Goal: Task Accomplishment & Management: Manage account settings

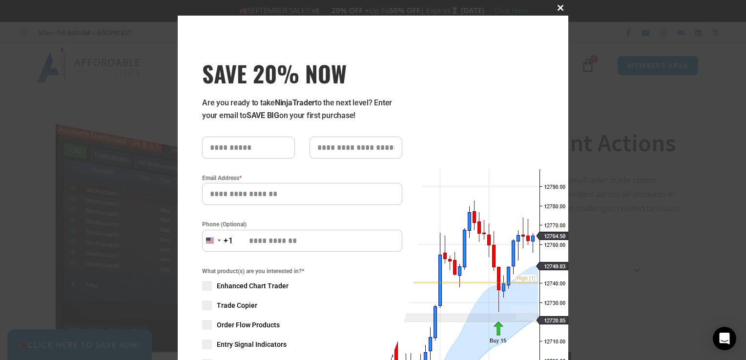
click at [559, 6] on span at bounding box center [561, 8] width 16 height 6
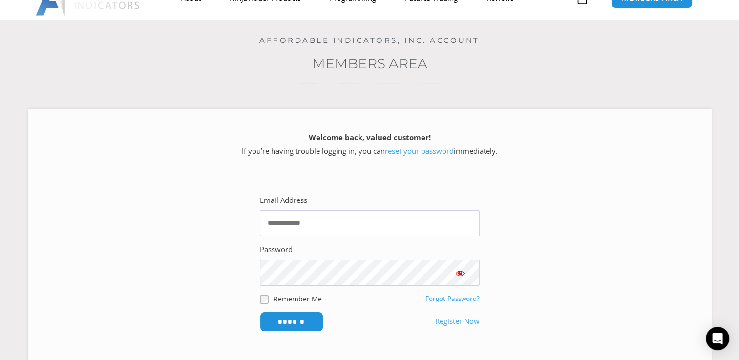
scroll to position [98, 0]
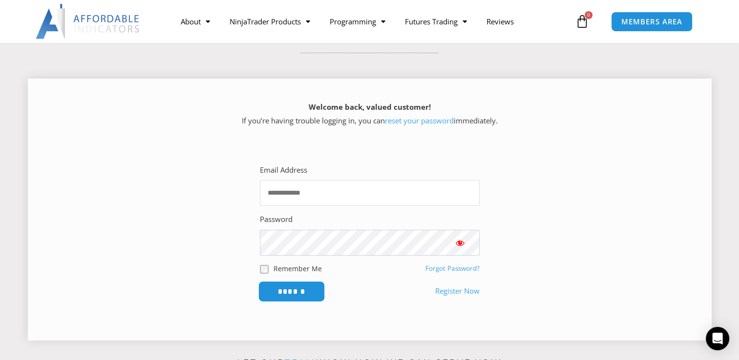
type input "**********"
click at [289, 298] on input "******" at bounding box center [291, 291] width 67 height 21
